Goal: Transaction & Acquisition: Purchase product/service

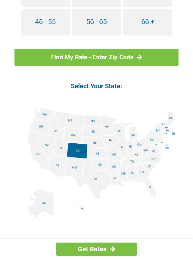
scroll to position [642, 0]
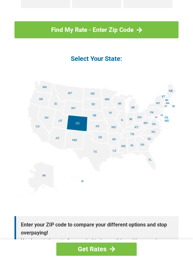
click at [40, 126] on img at bounding box center [96, 138] width 161 height 116
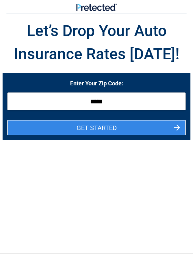
type input "*****"
click at [89, 131] on button "GET STARTED" at bounding box center [96, 127] width 178 height 15
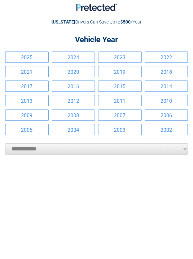
click at [164, 73] on link "2018" at bounding box center [166, 71] width 43 height 11
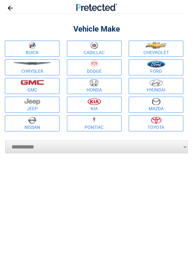
click at [144, 50] on link "Chevrolet" at bounding box center [156, 49] width 55 height 16
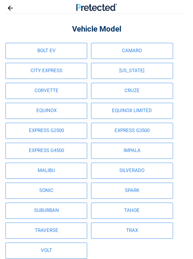
click at [51, 171] on link "MALIBU" at bounding box center [46, 171] width 82 height 16
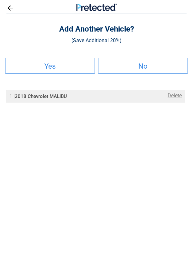
click at [54, 66] on h2 "Yes" at bounding box center [50, 66] width 89 height 4
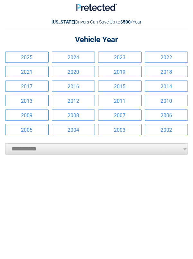
click at [31, 72] on link "2021" at bounding box center [26, 71] width 43 height 11
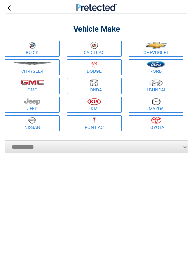
click at [142, 88] on link "Hyundai" at bounding box center [156, 86] width 55 height 16
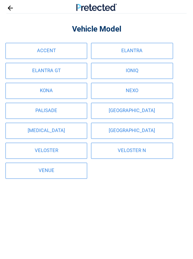
click at [111, 111] on link "[GEOGRAPHIC_DATA]" at bounding box center [132, 111] width 82 height 16
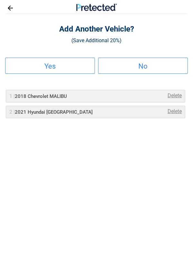
click at [125, 66] on h2 "No" at bounding box center [143, 66] width 89 height 4
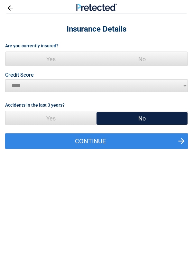
click at [52, 59] on span "Yes" at bounding box center [50, 59] width 91 height 14
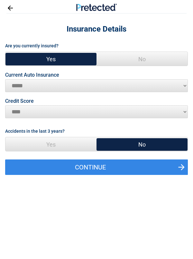
click at [51, 144] on span "Yes" at bounding box center [50, 144] width 91 height 14
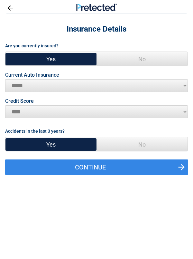
click at [88, 168] on button "Continue" at bounding box center [96, 166] width 183 height 15
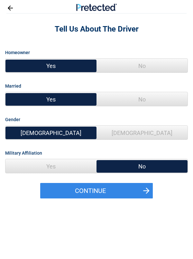
click at [133, 100] on span "No" at bounding box center [142, 99] width 91 height 14
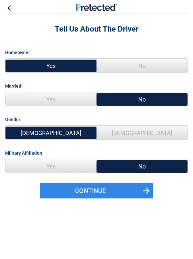
click at [141, 133] on span "[DEMOGRAPHIC_DATA]" at bounding box center [142, 133] width 91 height 14
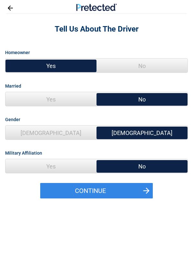
click at [82, 194] on button "Continue" at bounding box center [96, 190] width 113 height 15
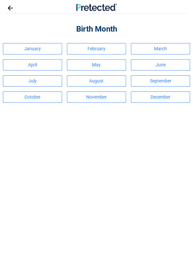
click at [52, 80] on link "July" at bounding box center [32, 80] width 59 height 11
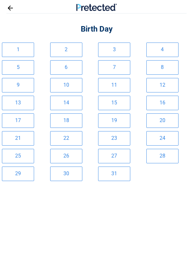
click at [114, 67] on link "7" at bounding box center [114, 67] width 32 height 14
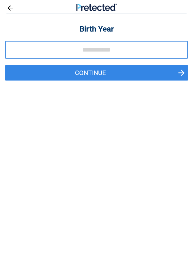
click at [82, 51] on input "tel" at bounding box center [96, 50] width 183 height 18
click at [73, 58] on input "****" at bounding box center [96, 50] width 183 height 18
type input "****"
click at [68, 69] on button "Continue" at bounding box center [96, 72] width 183 height 15
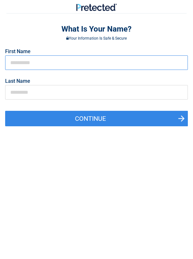
click at [14, 64] on input "text" at bounding box center [96, 62] width 183 height 14
type input "*****"
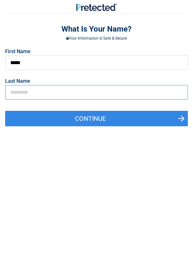
click at [11, 91] on input "text" at bounding box center [96, 92] width 183 height 14
type input "********"
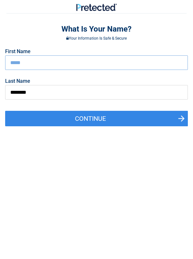
click at [43, 119] on button "Continue" at bounding box center [96, 118] width 183 height 15
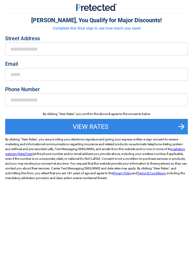
click at [80, 127] on button "View Rates" at bounding box center [96, 126] width 183 height 15
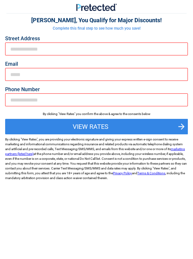
click at [106, 128] on button "View Rates" at bounding box center [96, 126] width 183 height 15
